Goal: Task Accomplishment & Management: Manage account settings

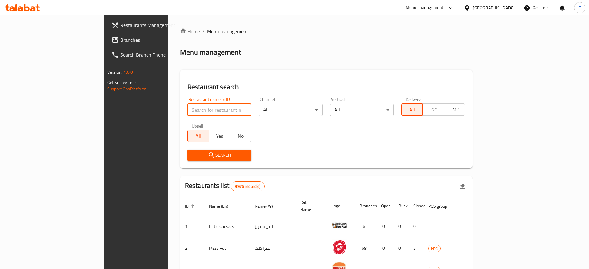
click at [191, 109] on input "search" at bounding box center [219, 110] width 64 height 12
type input "goodcup"
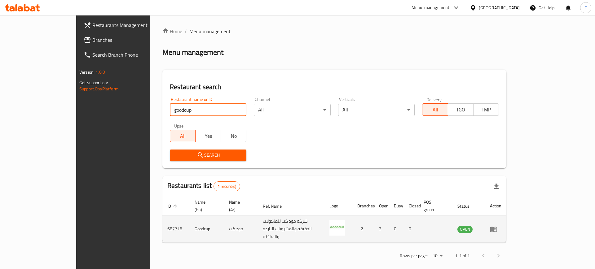
click at [497, 227] on icon "enhanced table" at bounding box center [493, 229] width 7 height 5
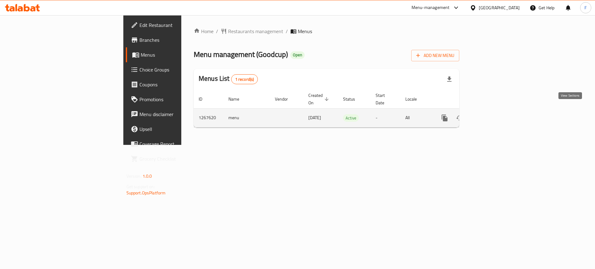
click at [493, 114] on icon "enhanced table" at bounding box center [488, 117] width 7 height 7
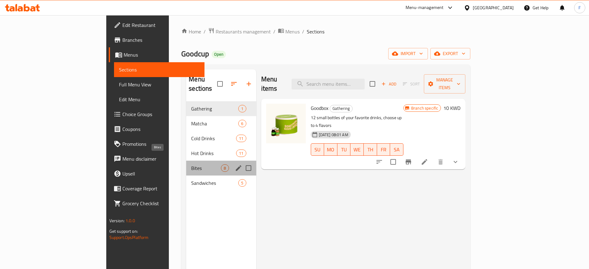
click at [191, 164] on span "Bites" at bounding box center [206, 167] width 30 height 7
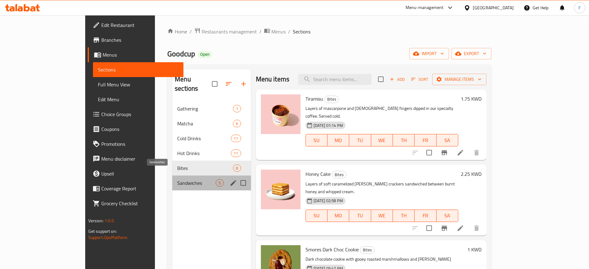
click at [177, 179] on span "Sandwiches" at bounding box center [196, 182] width 38 height 7
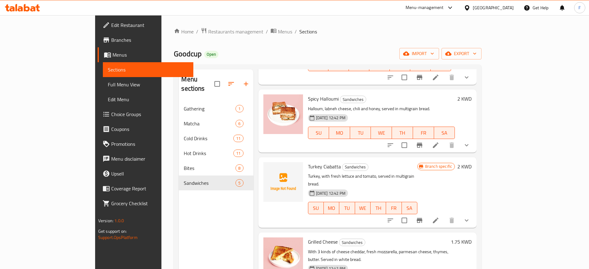
scroll to position [7, 0]
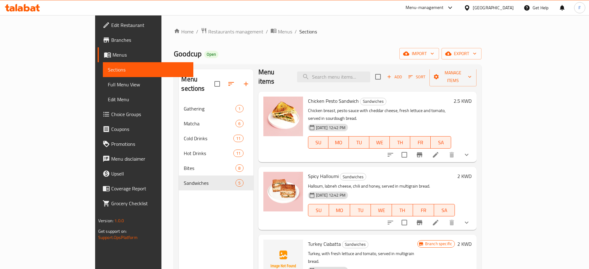
click at [438, 152] on icon at bounding box center [436, 155] width 6 height 6
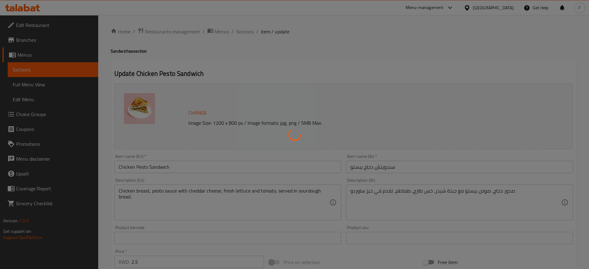
type input "إختيارك من:"
type input "1"
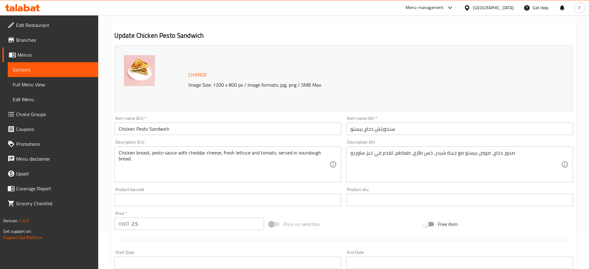
scroll to position [77, 0]
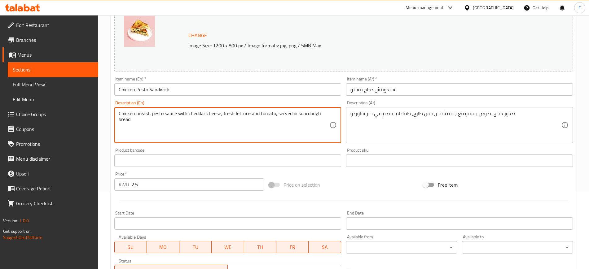
paste textarea "Chicken Pesto: chicken breast pesto sauce, lettuce tomatoes, lebna, thyme. Gril…"
drag, startPoint x: 150, startPoint y: 126, endPoint x: 98, endPoint y: 124, distance: 52.4
click at [98, 124] on div "Edit Restaurant Branches Menus Sections Full Menu View Edit Menu Choice Groups …" at bounding box center [294, 159] width 589 height 442
drag, startPoint x: 138, startPoint y: 118, endPoint x: 103, endPoint y: 117, distance: 34.7
click at [103, 117] on div "Home / Restaurants management / Menus / Sections / item / update Sandwiches sec…" at bounding box center [343, 159] width 491 height 442
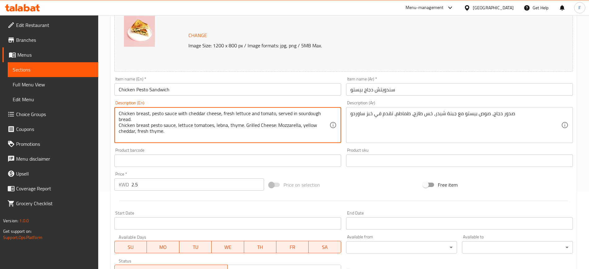
click at [132, 120] on textarea "Chicken breast, pesto sauce with cheddar cheese, fresh lettuce and tomato, serv…" at bounding box center [224, 125] width 211 height 29
drag, startPoint x: 133, startPoint y: 117, endPoint x: 107, endPoint y: 110, distance: 27.0
click at [107, 110] on div "Home / Restaurants management / Menus / Sections / item / update Sandwiches sec…" at bounding box center [343, 159] width 491 height 442
click at [141, 116] on textarea "Chicken breast, pesto sauce with cheddar cheese, fresh lettuce and tomato, serv…" at bounding box center [224, 125] width 211 height 29
drag, startPoint x: 137, startPoint y: 119, endPoint x: 107, endPoint y: 110, distance: 31.7
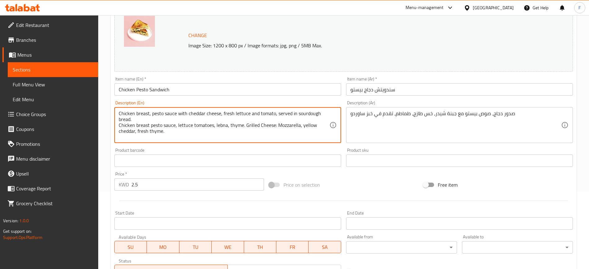
click at [107, 110] on div "Home / Restaurants management / Menus / Sections / item / update Sandwiches sec…" at bounding box center [343, 159] width 491 height 442
type textarea "Chicken breast pesto sauce, lettuce tomatoes, lebna, thyme. Grilled Cheese: Moz…"
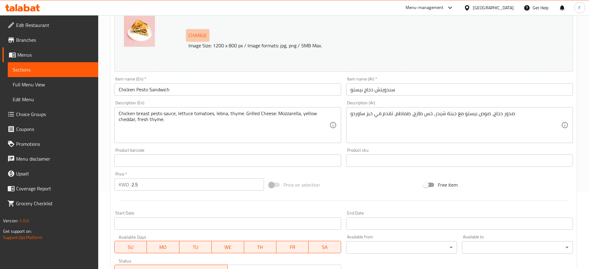
click at [198, 33] on span "Change" at bounding box center [197, 35] width 19 height 9
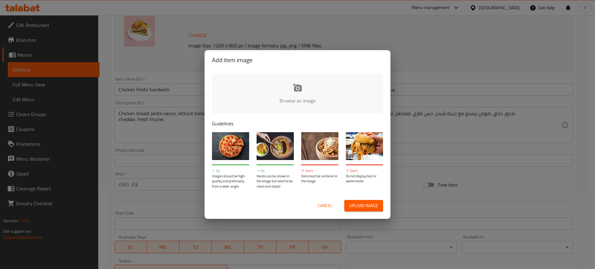
click at [248, 94] on input "file" at bounding box center [507, 103] width 590 height 58
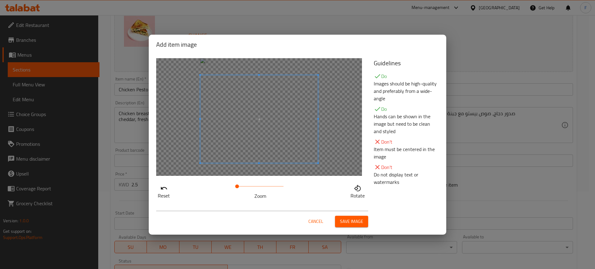
click at [286, 120] on span at bounding box center [259, 119] width 118 height 88
click at [349, 220] on span "Save image" at bounding box center [351, 222] width 23 height 8
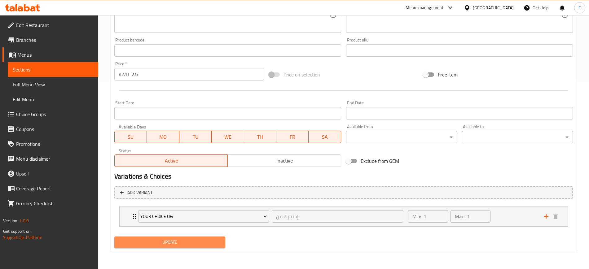
click at [187, 240] on span "Update" at bounding box center [169, 242] width 101 height 8
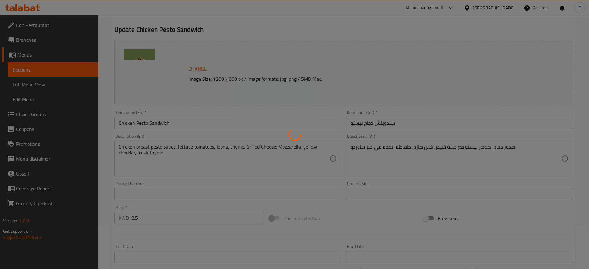
scroll to position [0, 0]
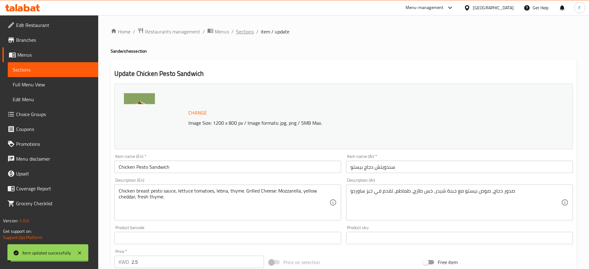
click at [246, 31] on span "Sections" at bounding box center [245, 31] width 18 height 7
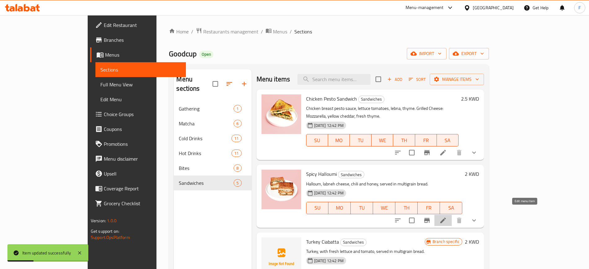
click at [447, 217] on icon at bounding box center [442, 220] width 7 height 7
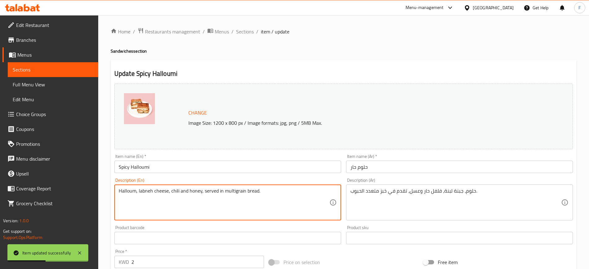
drag, startPoint x: 277, startPoint y: 195, endPoint x: 52, endPoint y: 190, distance: 224.6
paste textarea "halloumi, sundried tomatoes, honey, chili flakes, rocca"
type textarea "halloumi, sundried tomatoes, honey, chili flakes, rocca."
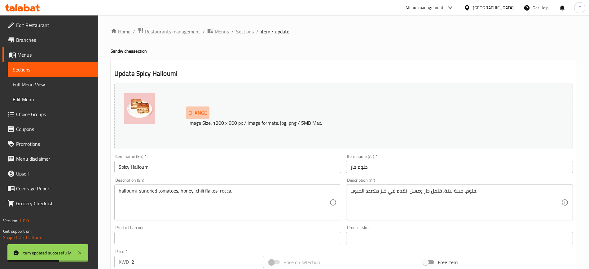
click at [196, 114] on span "Change" at bounding box center [197, 112] width 19 height 9
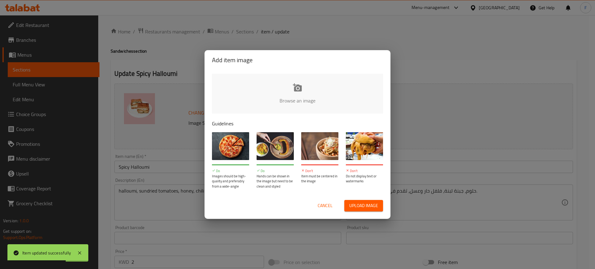
click at [276, 105] on input "file" at bounding box center [507, 103] width 590 height 58
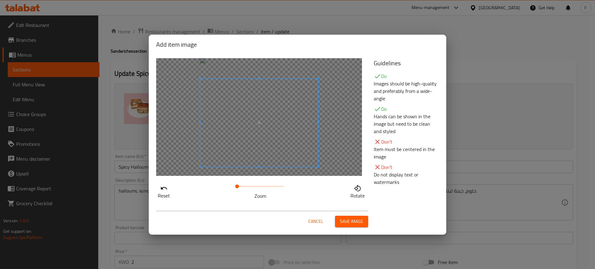
click at [282, 146] on span at bounding box center [259, 123] width 118 height 88
click at [345, 218] on span "Save image" at bounding box center [351, 222] width 23 height 8
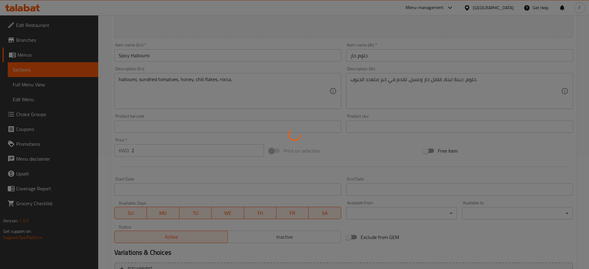
scroll to position [188, 0]
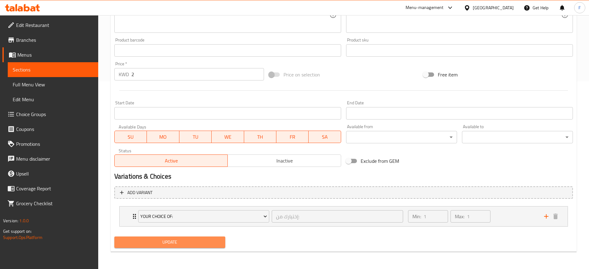
click at [190, 241] on span "Update" at bounding box center [169, 242] width 101 height 8
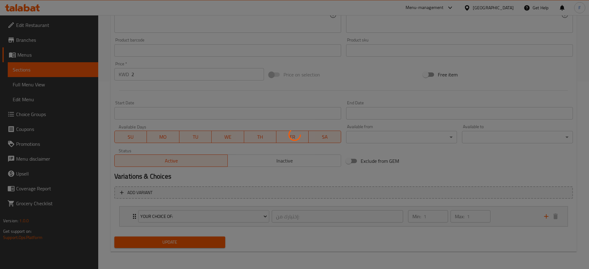
scroll to position [0, 0]
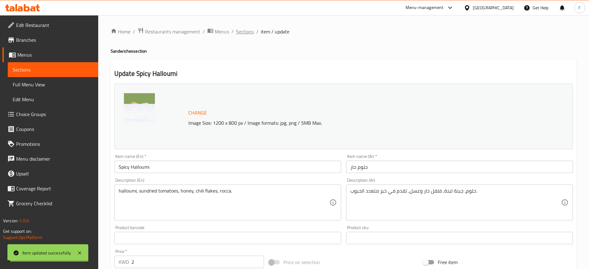
click at [242, 29] on span "Sections" at bounding box center [245, 31] width 18 height 7
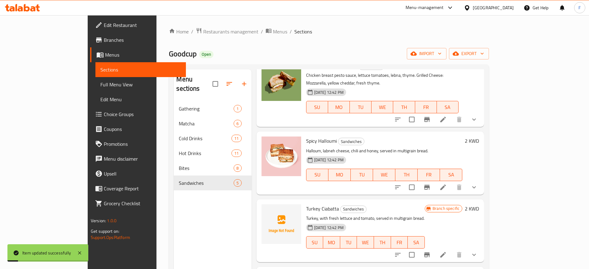
scroll to position [85, 0]
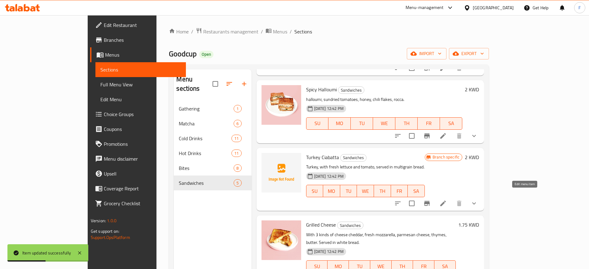
click at [447, 200] on icon at bounding box center [442, 203] width 7 height 7
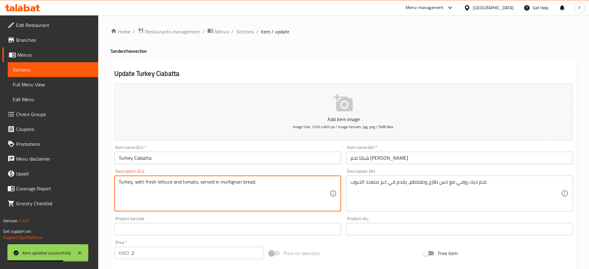
drag, startPoint x: 274, startPoint y: 189, endPoint x: 91, endPoint y: 181, distance: 183.2
paste textarea "turkey, cheese, garlic mayo, dijon mustard, tomato, rocca"
type textarea "turkey, cheese, garlic mayo, dijon mustard, tomato, rocca"
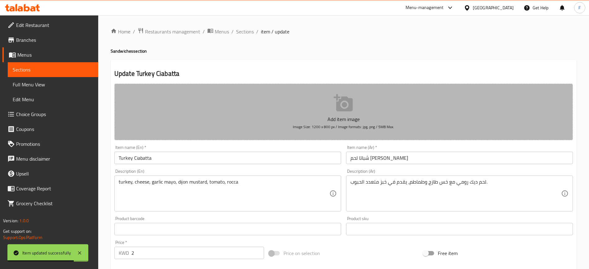
click at [330, 120] on p "Add item image" at bounding box center [343, 119] width 439 height 7
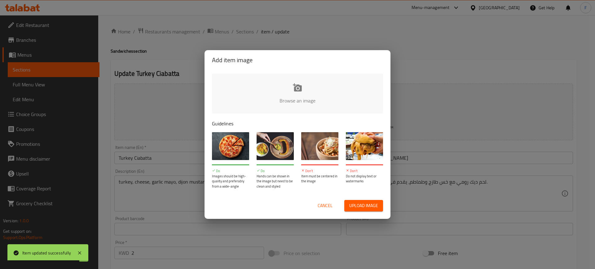
click at [307, 99] on input "file" at bounding box center [507, 103] width 590 height 58
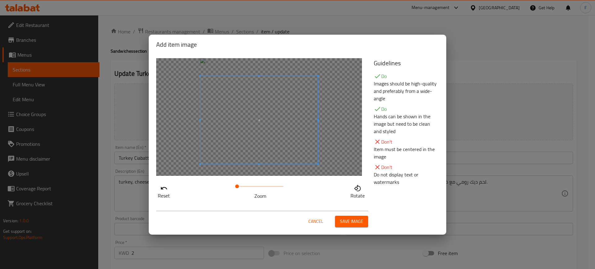
click at [284, 135] on span at bounding box center [259, 120] width 118 height 88
click at [351, 222] on span "Save image" at bounding box center [351, 222] width 23 height 8
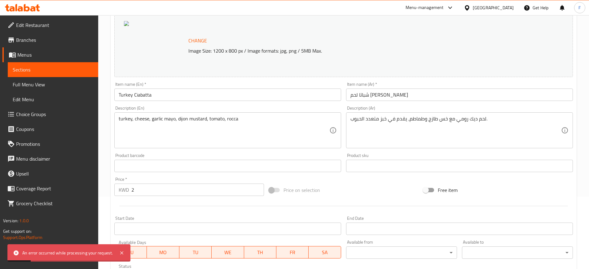
scroll to position [33, 0]
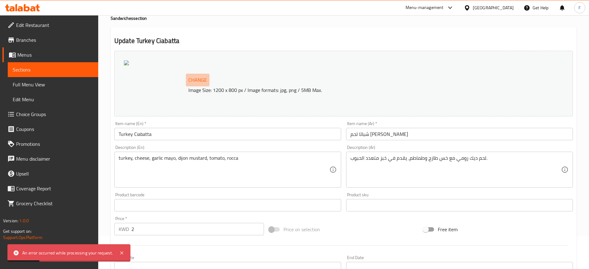
click at [194, 82] on span "Change" at bounding box center [197, 80] width 19 height 9
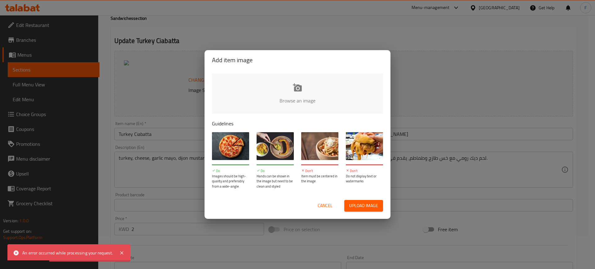
click at [292, 95] on input "file" at bounding box center [507, 103] width 590 height 58
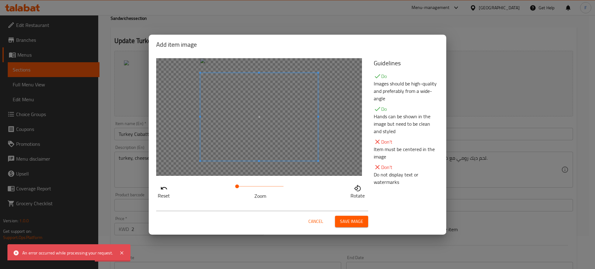
click at [266, 121] on span at bounding box center [259, 117] width 118 height 88
click at [347, 222] on span "Save image" at bounding box center [351, 222] width 23 height 8
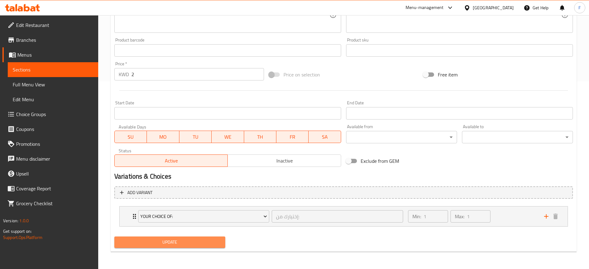
click at [185, 241] on span "Update" at bounding box center [169, 242] width 101 height 8
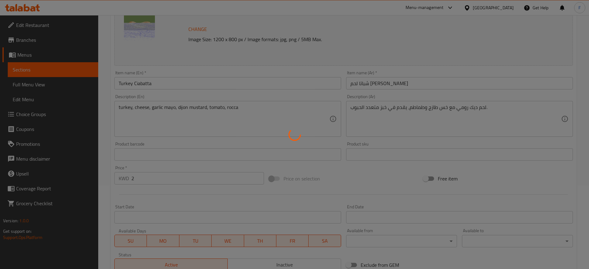
scroll to position [0, 0]
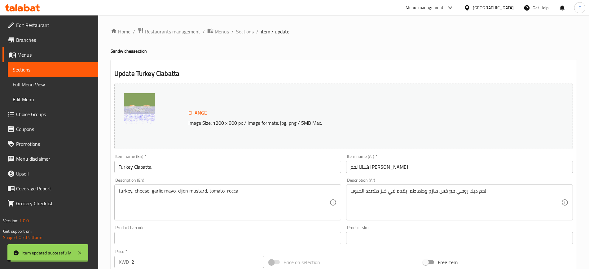
click at [245, 35] on span "Sections" at bounding box center [245, 31] width 18 height 7
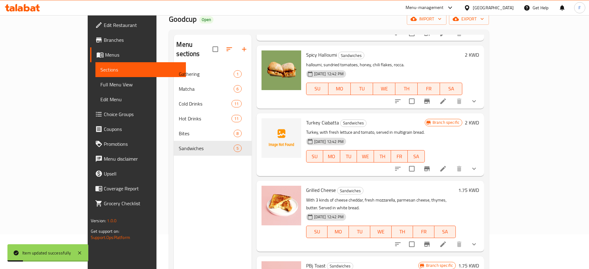
scroll to position [87, 0]
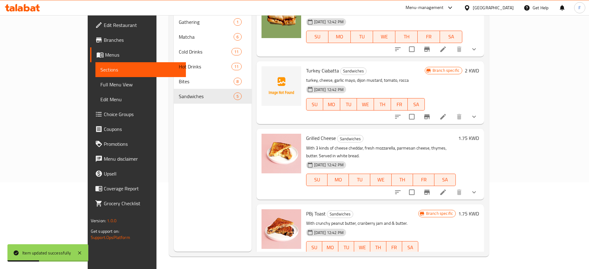
click at [452, 187] on li at bounding box center [442, 192] width 17 height 11
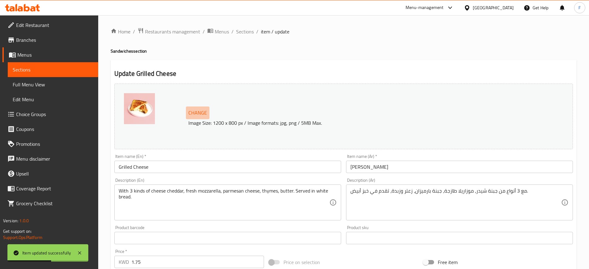
click at [193, 111] on span "Change" at bounding box center [197, 112] width 19 height 9
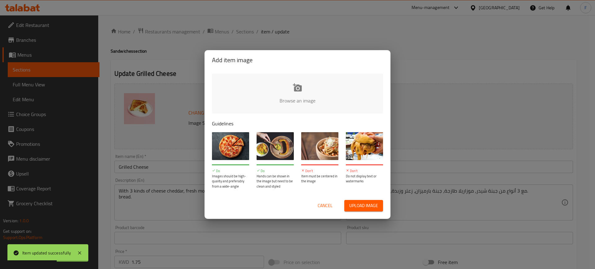
click at [278, 95] on input "file" at bounding box center [507, 103] width 590 height 58
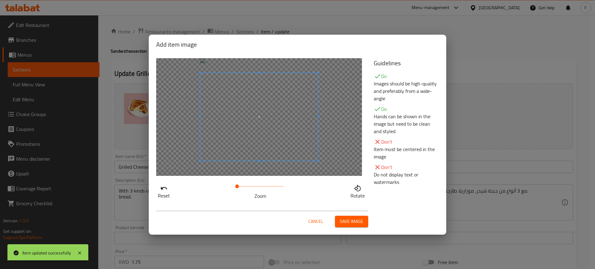
click at [355, 220] on span "Save image" at bounding box center [351, 222] width 23 height 8
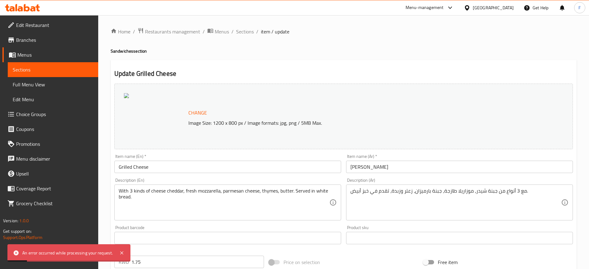
click at [194, 112] on span "Change" at bounding box center [197, 112] width 19 height 9
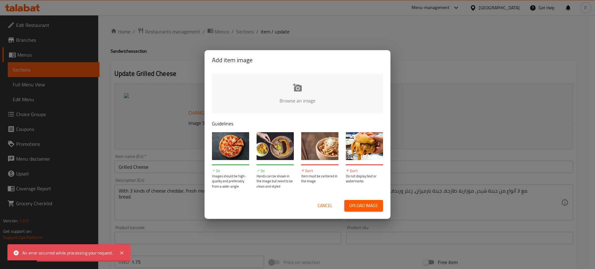
click at [310, 98] on input "file" at bounding box center [507, 103] width 590 height 58
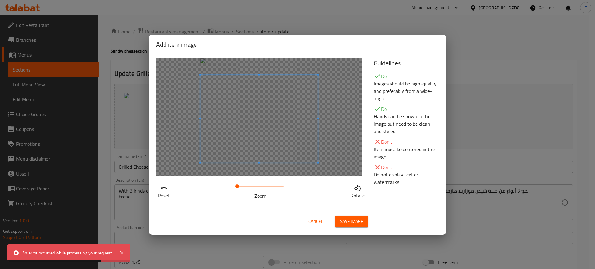
click at [290, 127] on span at bounding box center [259, 119] width 118 height 88
click at [351, 219] on span "Save image" at bounding box center [351, 222] width 23 height 8
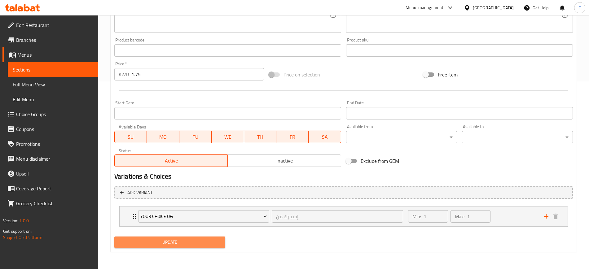
click at [200, 240] on span "Update" at bounding box center [169, 242] width 101 height 8
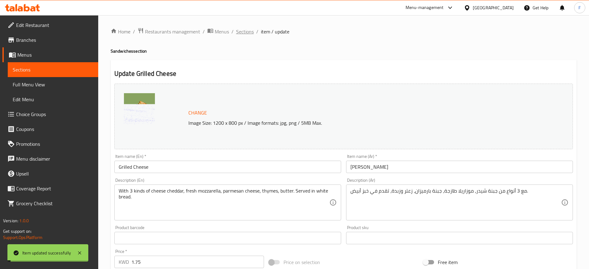
click at [245, 30] on span "Sections" at bounding box center [245, 31] width 18 height 7
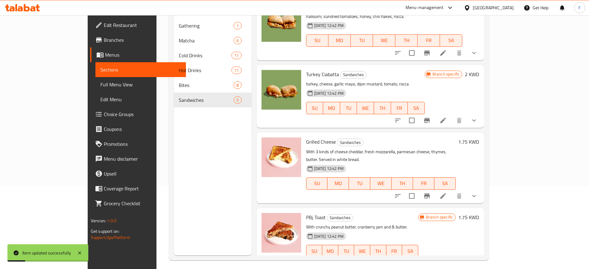
scroll to position [87, 0]
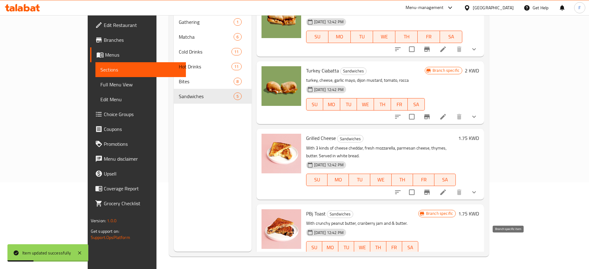
click at [430, 257] on icon "Branch-specific-item" at bounding box center [427, 259] width 6 height 5
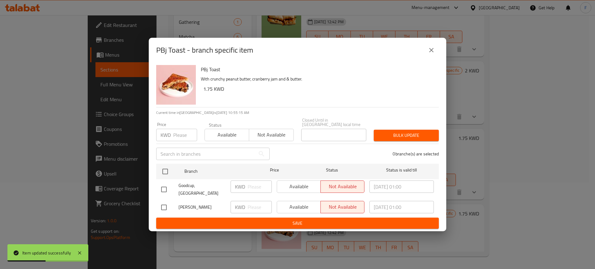
click at [434, 54] on icon "close" at bounding box center [430, 49] width 7 height 7
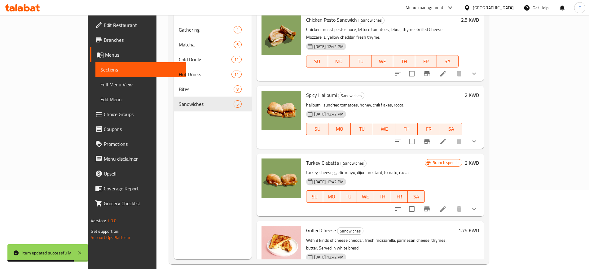
scroll to position [78, 0]
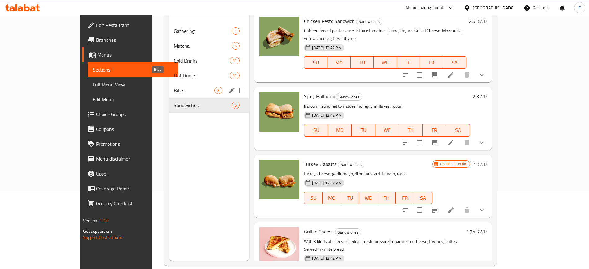
click at [176, 87] on span "Bites" at bounding box center [194, 90] width 41 height 7
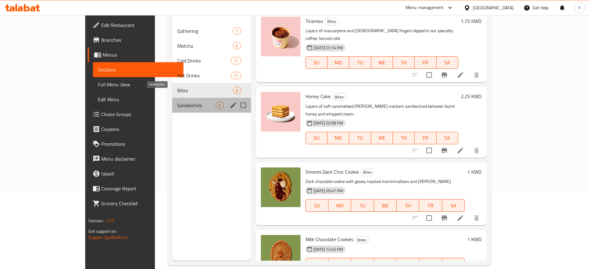
click at [179, 102] on span "Sandwiches" at bounding box center [196, 105] width 38 height 7
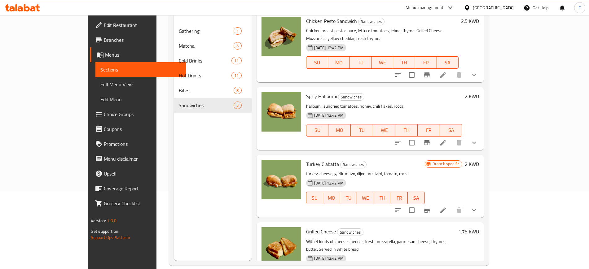
click at [174, 170] on div "Menu sections Gathering 1 Matcha 6 Cold Drinks 11 Hot Drinks 11 Bites 8 Sandwic…" at bounding box center [212, 126] width 77 height 269
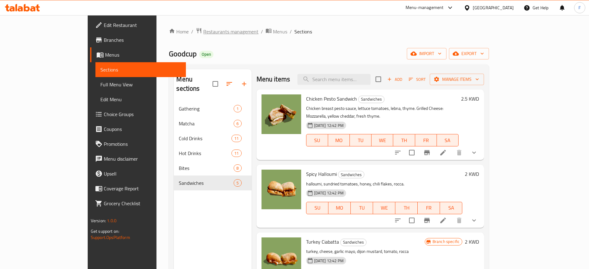
click at [203, 29] on span "Restaurants management" at bounding box center [230, 31] width 55 height 7
